Goal: Find specific page/section: Find specific page/section

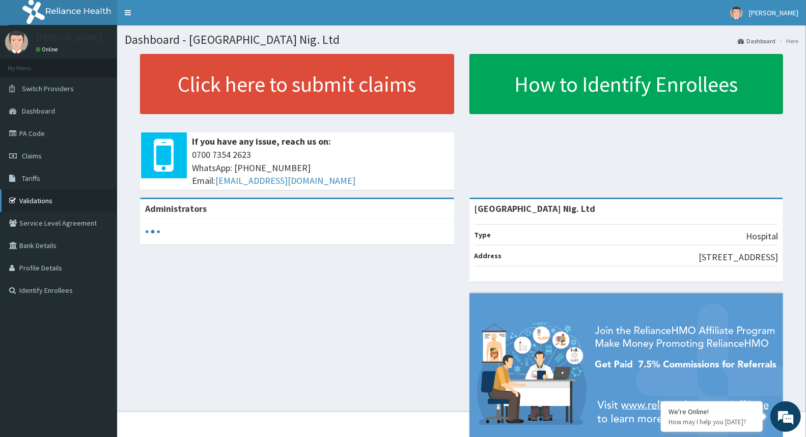
click at [44, 204] on link "Validations" at bounding box center [58, 201] width 117 height 22
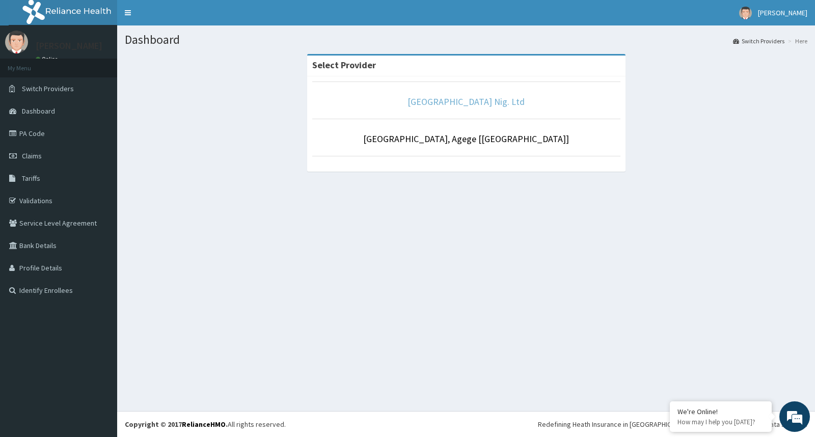
click at [486, 98] on link "[GEOGRAPHIC_DATA] Nig. Ltd" at bounding box center [466, 102] width 117 height 12
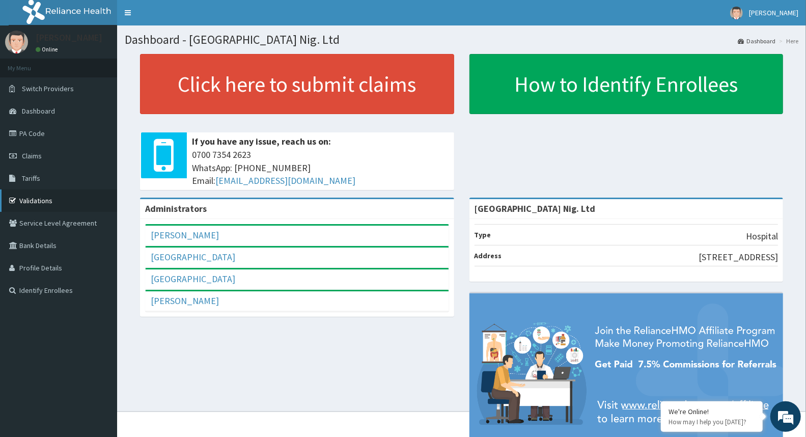
click at [63, 197] on link "Validations" at bounding box center [58, 201] width 117 height 22
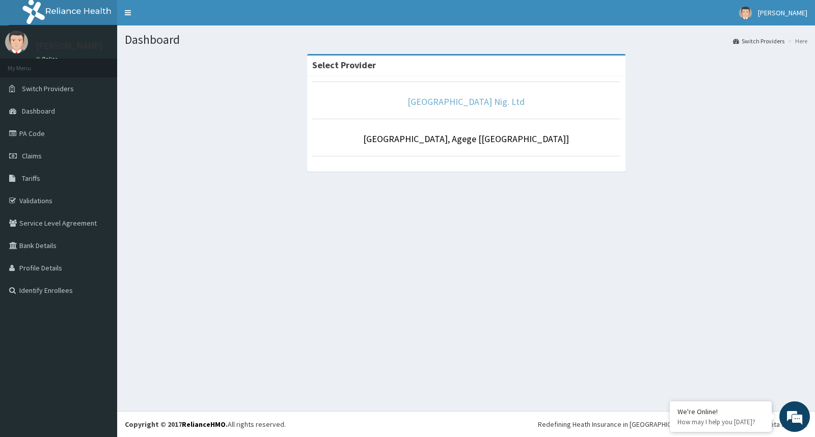
click at [471, 101] on link "[GEOGRAPHIC_DATA] Nig. Ltd" at bounding box center [466, 102] width 117 height 12
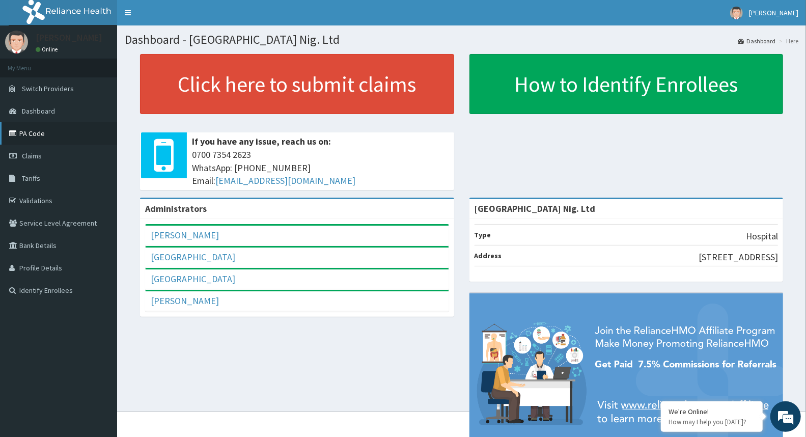
click at [31, 130] on link "PA Code" at bounding box center [58, 133] width 117 height 22
